Goal: Contribute content: Add original content to the website for others to see

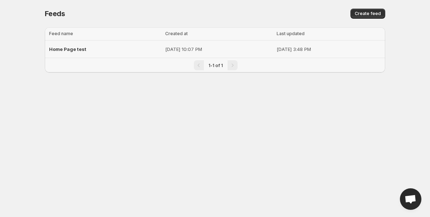
click at [82, 50] on span "Home Page test" at bounding box center [67, 49] width 37 height 6
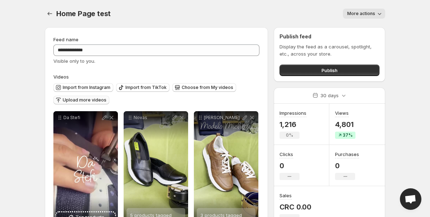
click at [76, 102] on span "Upload more videos" at bounding box center [85, 100] width 44 height 6
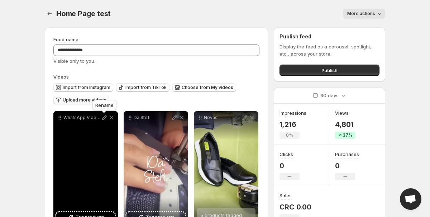
click at [105, 118] on icon at bounding box center [104, 117] width 5 height 5
click at [91, 213] on span "Tag products" at bounding box center [90, 216] width 29 height 7
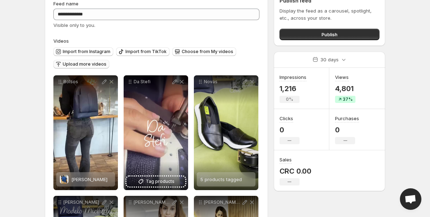
scroll to position [43, 0]
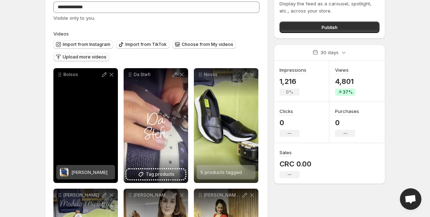
click at [94, 172] on span "[PERSON_NAME]" at bounding box center [89, 172] width 36 height 6
click at [88, 174] on span "3 products tagged" at bounding box center [81, 172] width 42 height 6
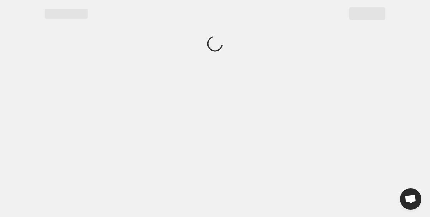
scroll to position [0, 0]
